Goal: Task Accomplishment & Management: Manage account settings

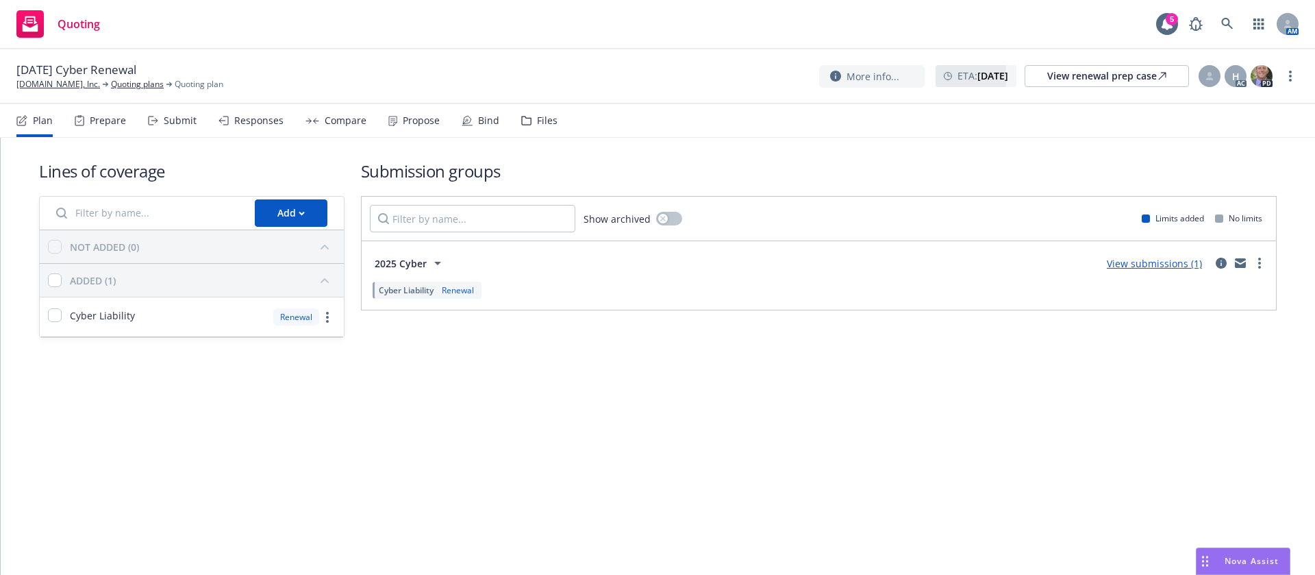
click at [412, 121] on div "Propose" at bounding box center [421, 120] width 37 height 11
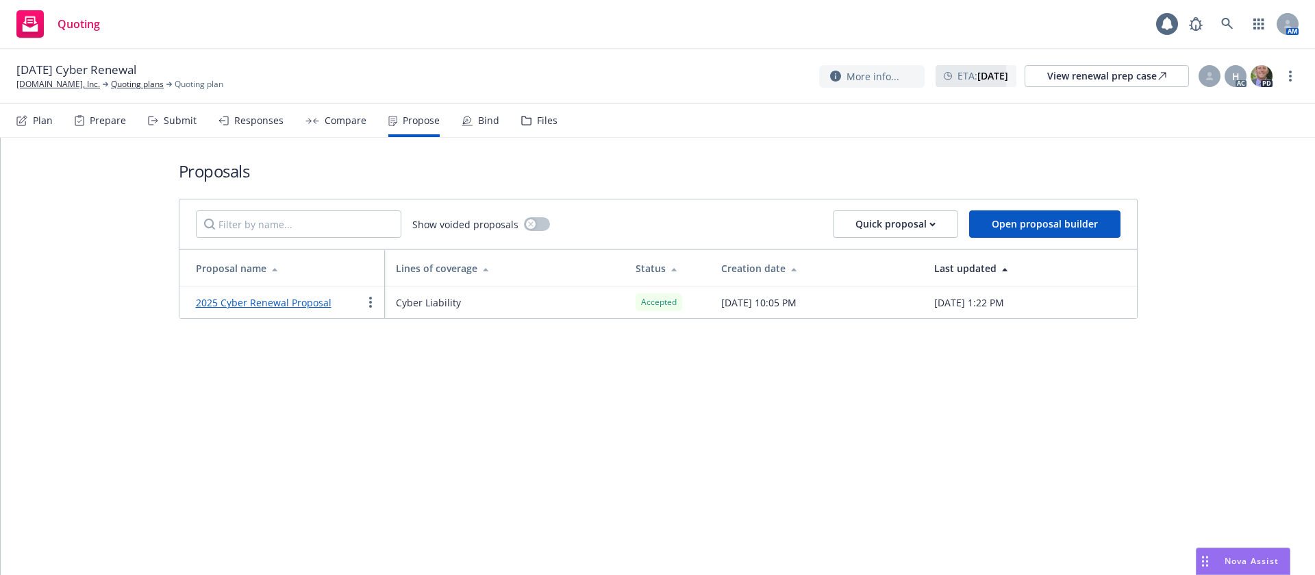
click at [478, 119] on div "Bind" at bounding box center [488, 120] width 21 height 11
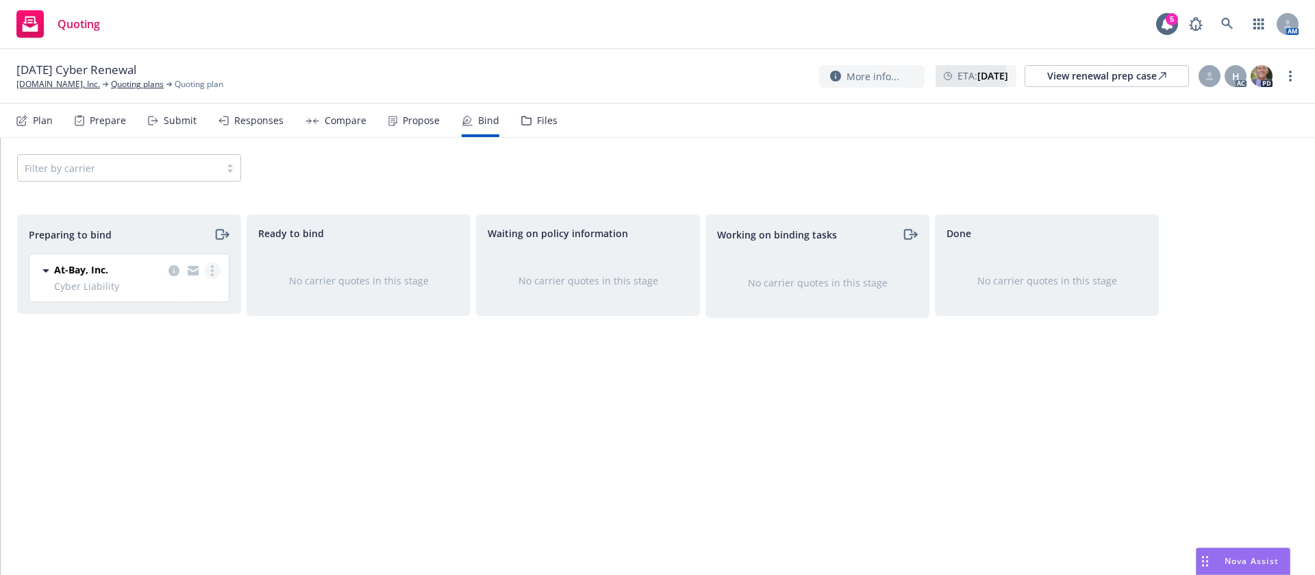
click at [213, 269] on circle "more" at bounding box center [212, 270] width 3 height 3
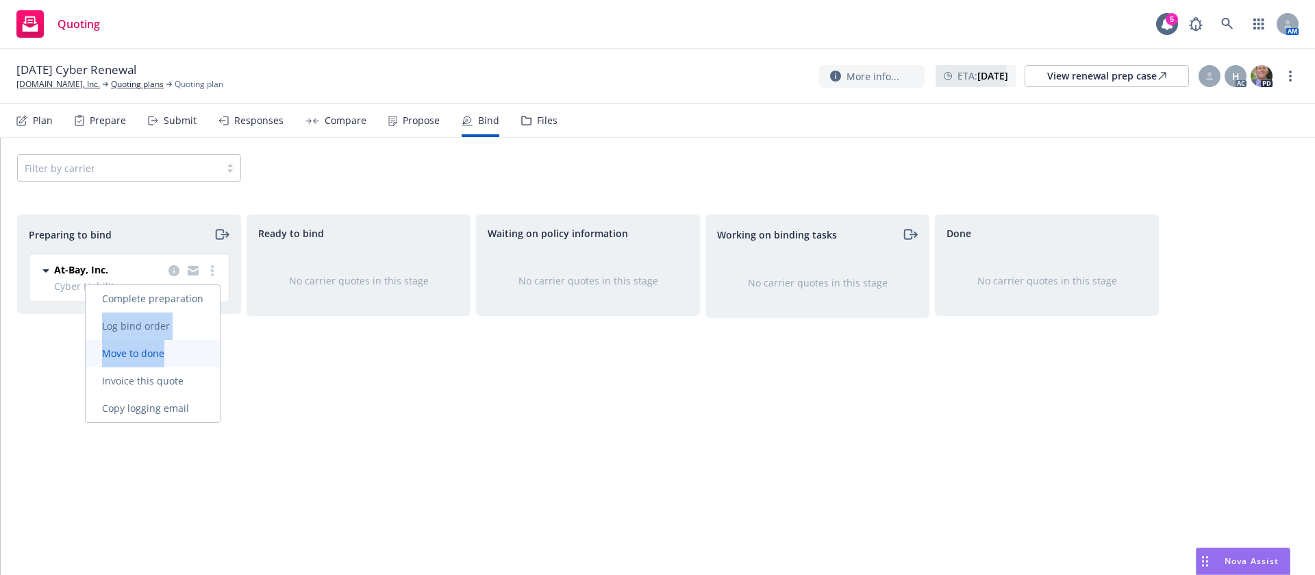
drag, startPoint x: 206, startPoint y: 295, endPoint x: 197, endPoint y: 350, distance: 56.2
click at [197, 350] on div "Complete preparation Log bind order Move to done Invoice this quote Copy loggin…" at bounding box center [153, 353] width 134 height 137
click at [185, 327] on span "Log bind order" at bounding box center [136, 325] width 101 height 13
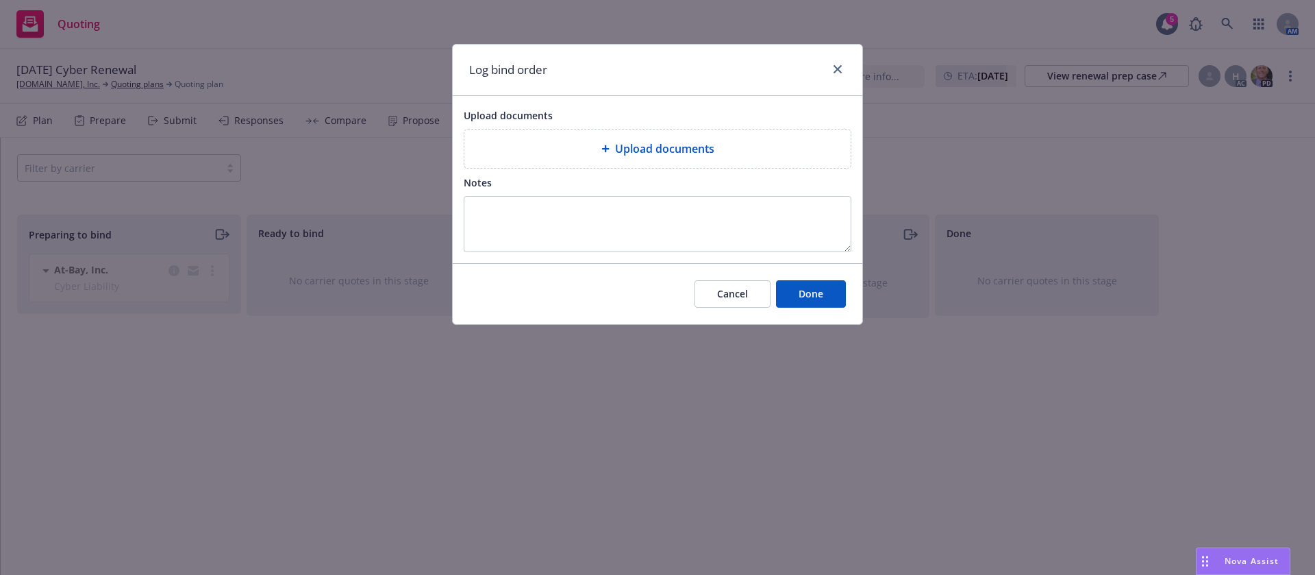
click at [601, 140] on div "Upload documents" at bounding box center [657, 148] width 364 height 16
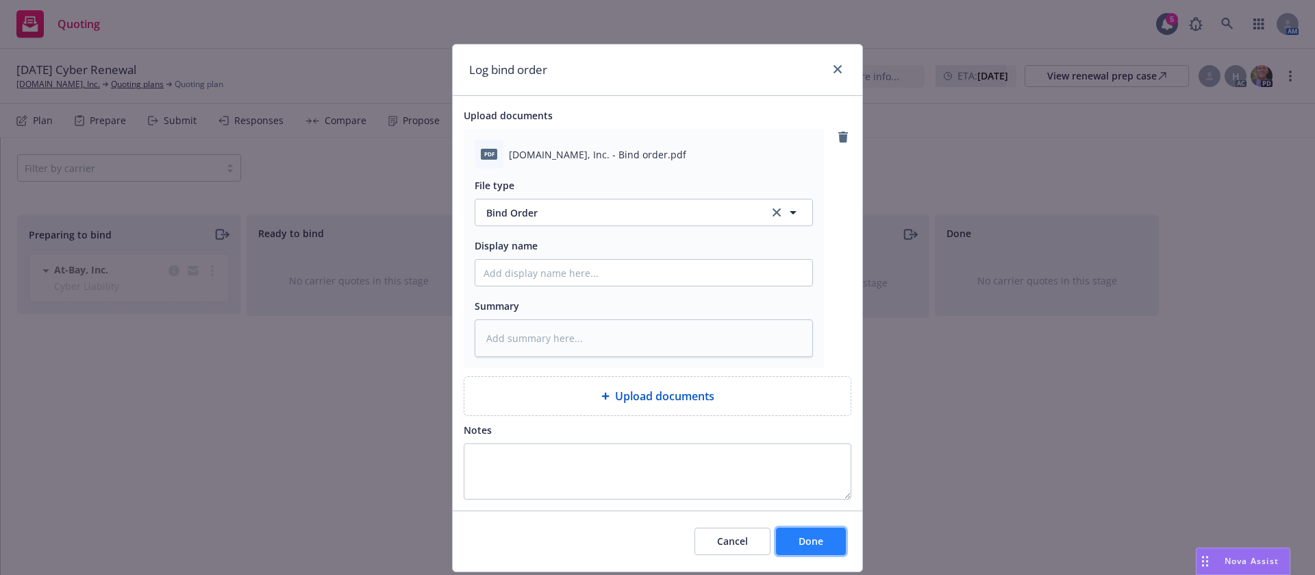
click at [802, 531] on button "Done" at bounding box center [811, 541] width 70 height 27
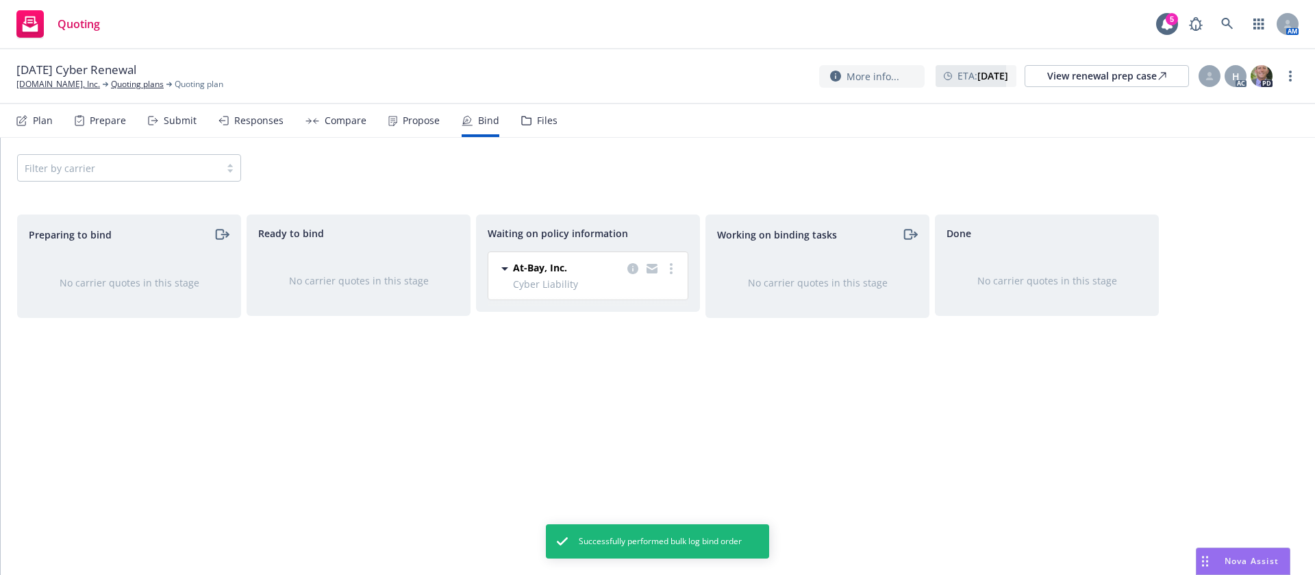
click at [437, 122] on div "Plan Prepare Submit Responses Compare Propose Bind Files" at bounding box center [286, 120] width 541 height 33
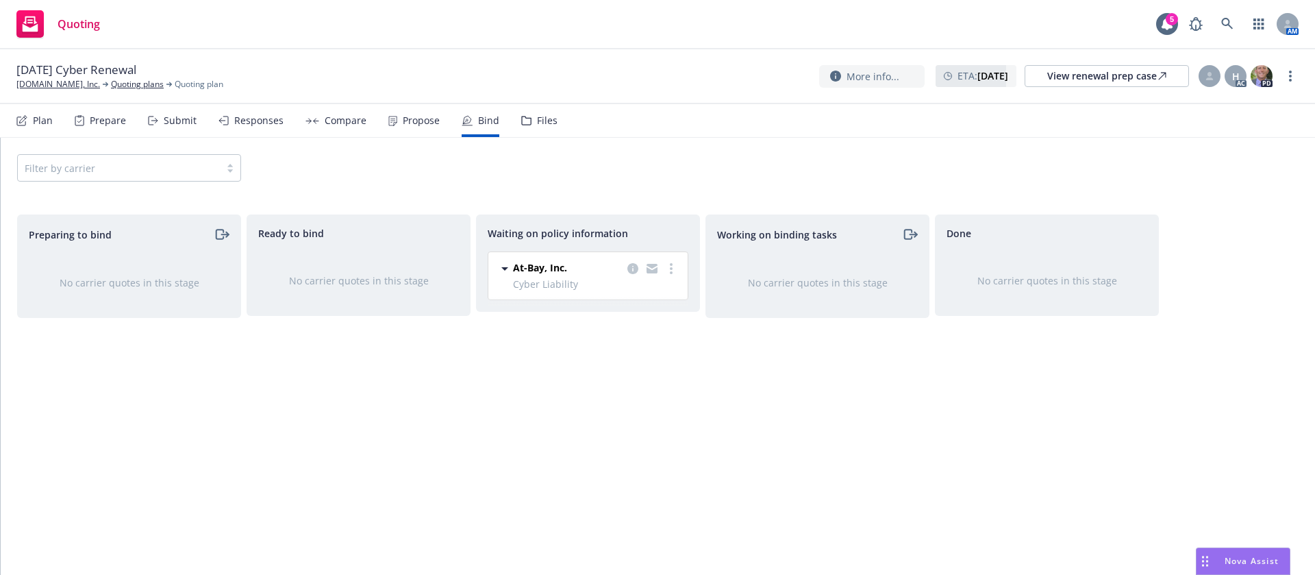
click at [410, 112] on div "Propose" at bounding box center [413, 120] width 51 height 33
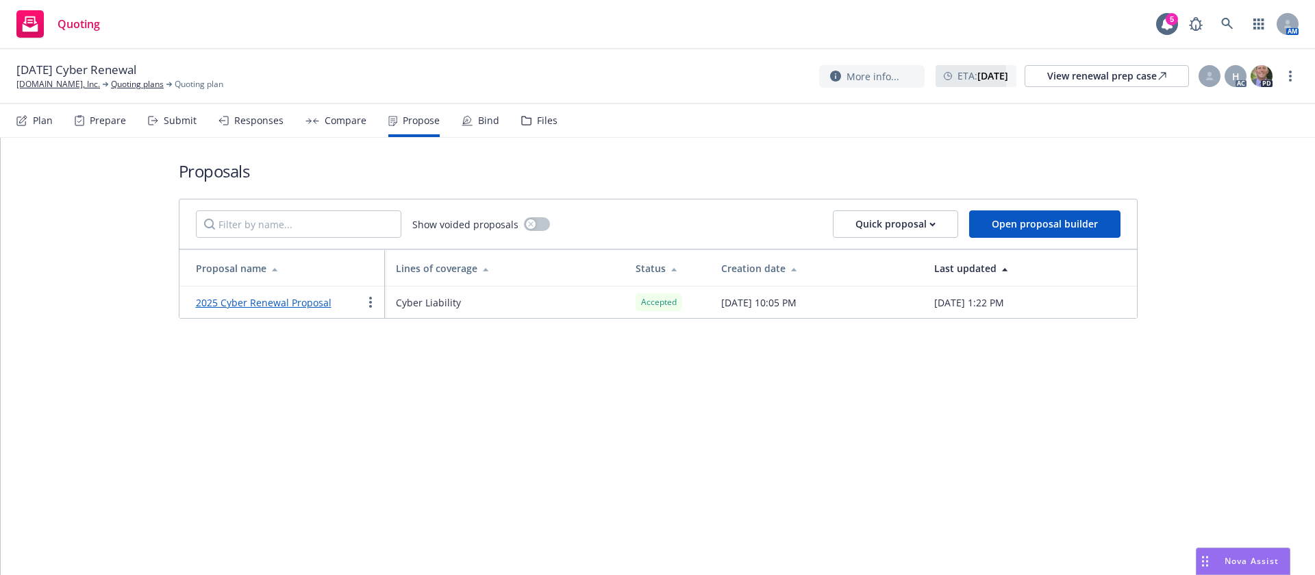
click at [275, 304] on link "2025 Cyber Renewal Proposal" at bounding box center [264, 302] width 136 height 13
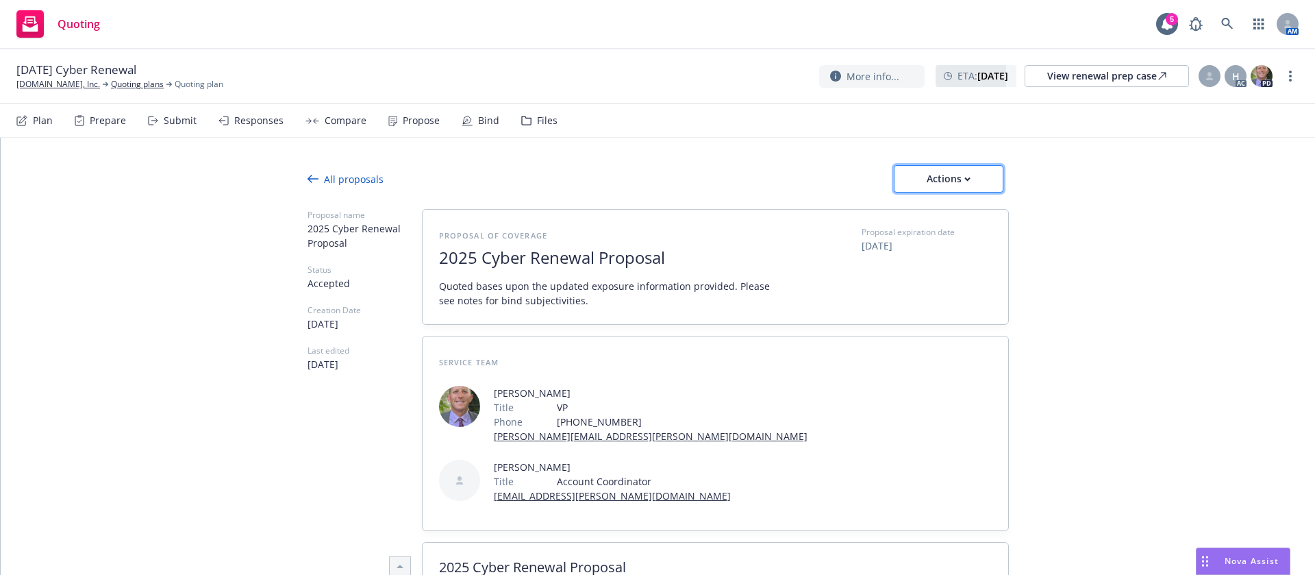
click at [981, 171] on button "Actions" at bounding box center [949, 178] width 110 height 27
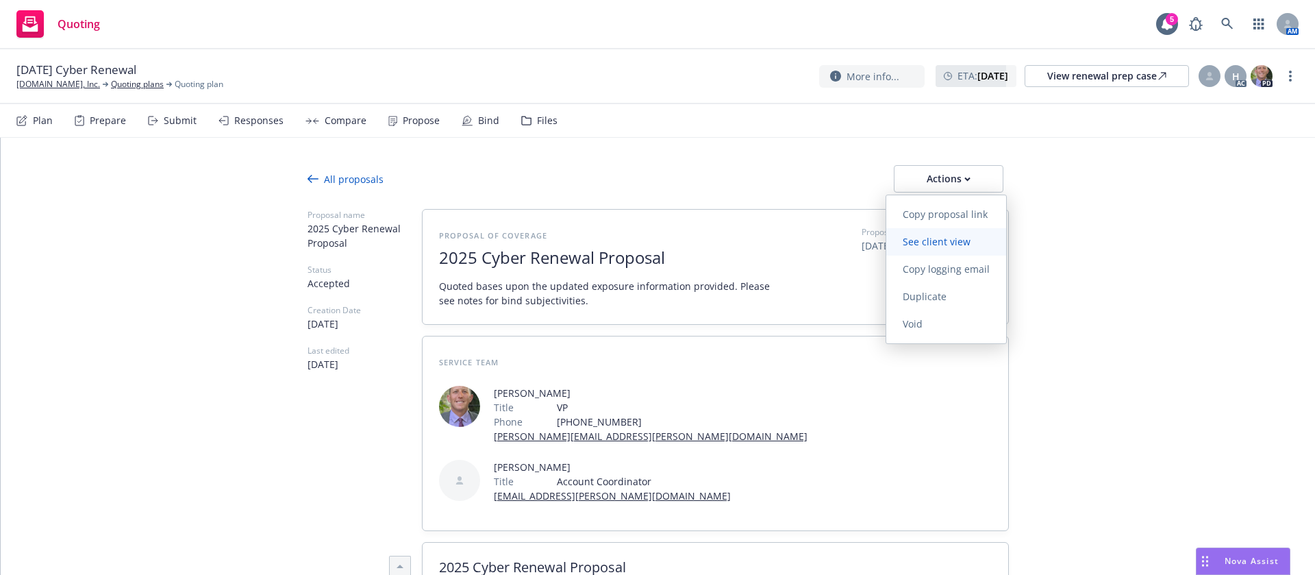
click at [953, 244] on span "See client view" at bounding box center [937, 241] width 101 height 13
type textarea "x"
